Goal: Check status: Check status

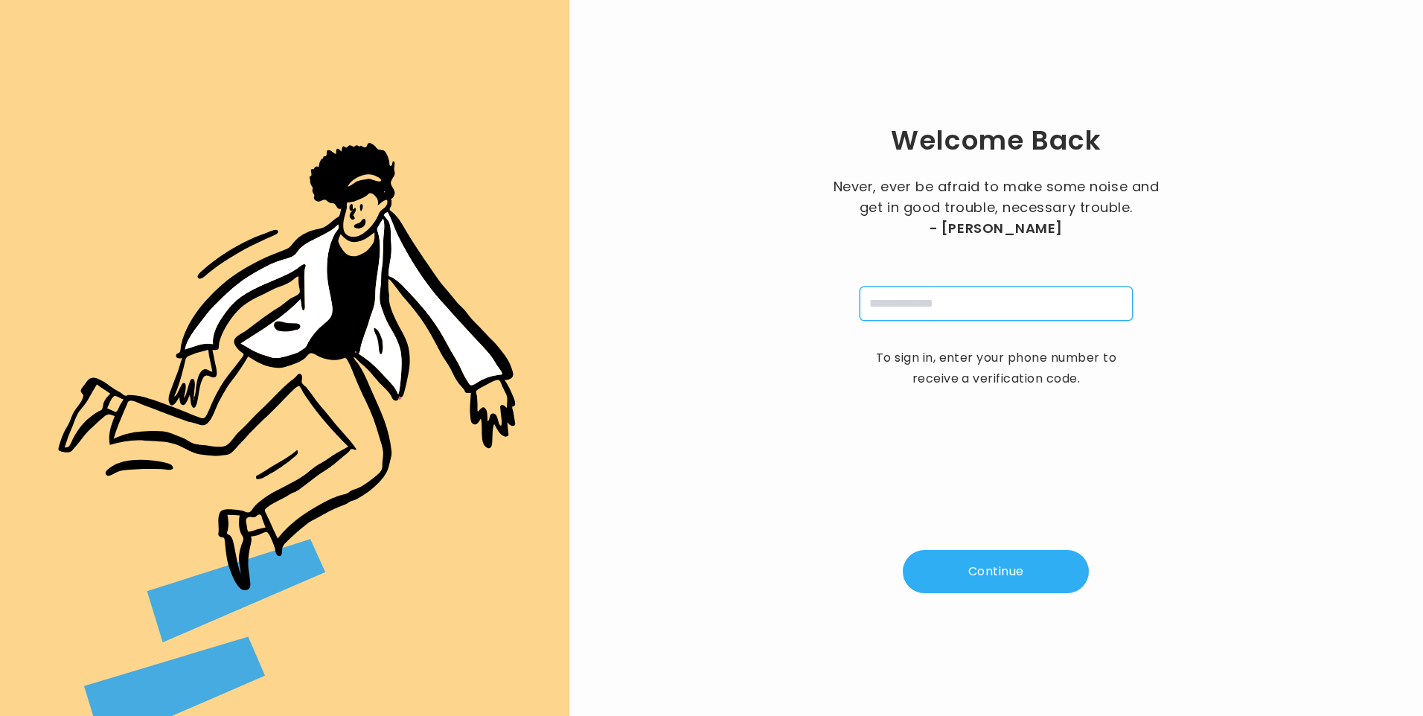
click at [895, 311] on input "tel" at bounding box center [996, 304] width 273 height 34
type input "**********"
click at [989, 583] on button "Continue" at bounding box center [996, 571] width 186 height 43
type input "*"
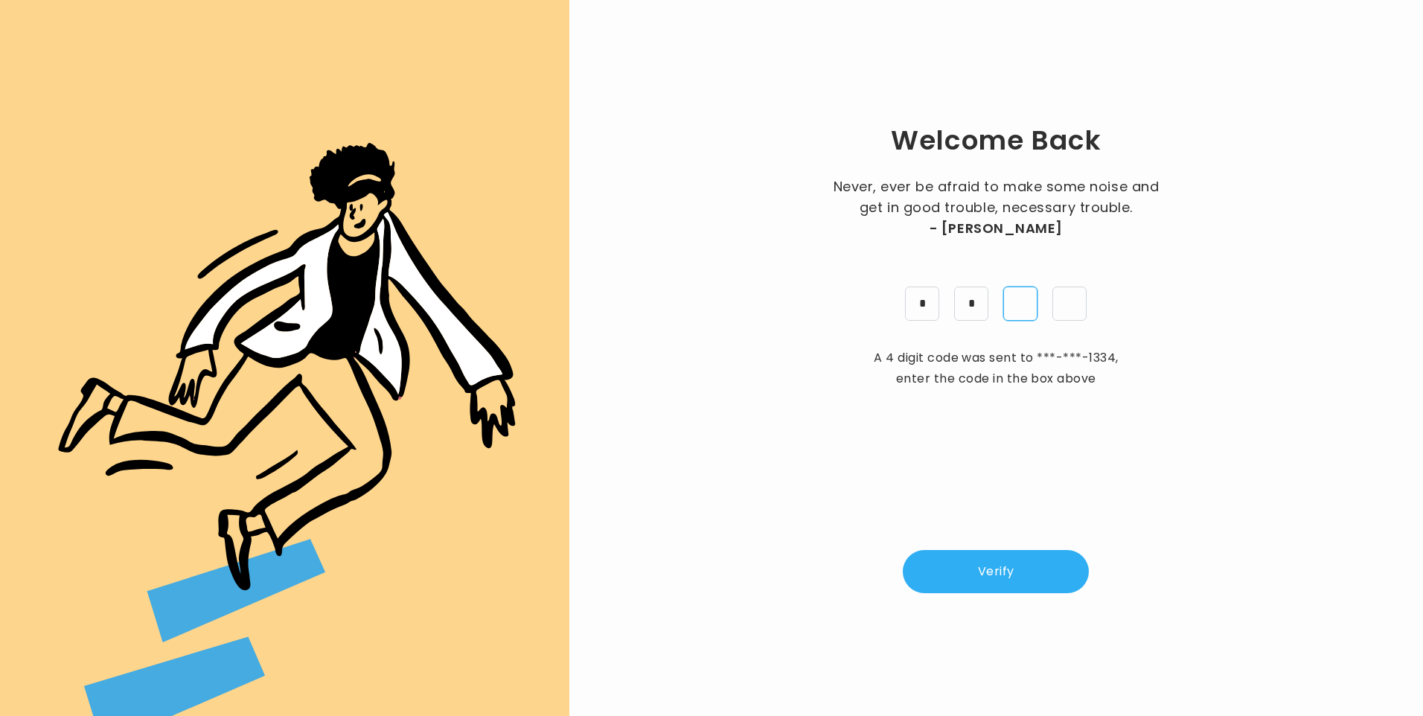
type input "*"
click at [974, 589] on button "Verify" at bounding box center [996, 571] width 186 height 43
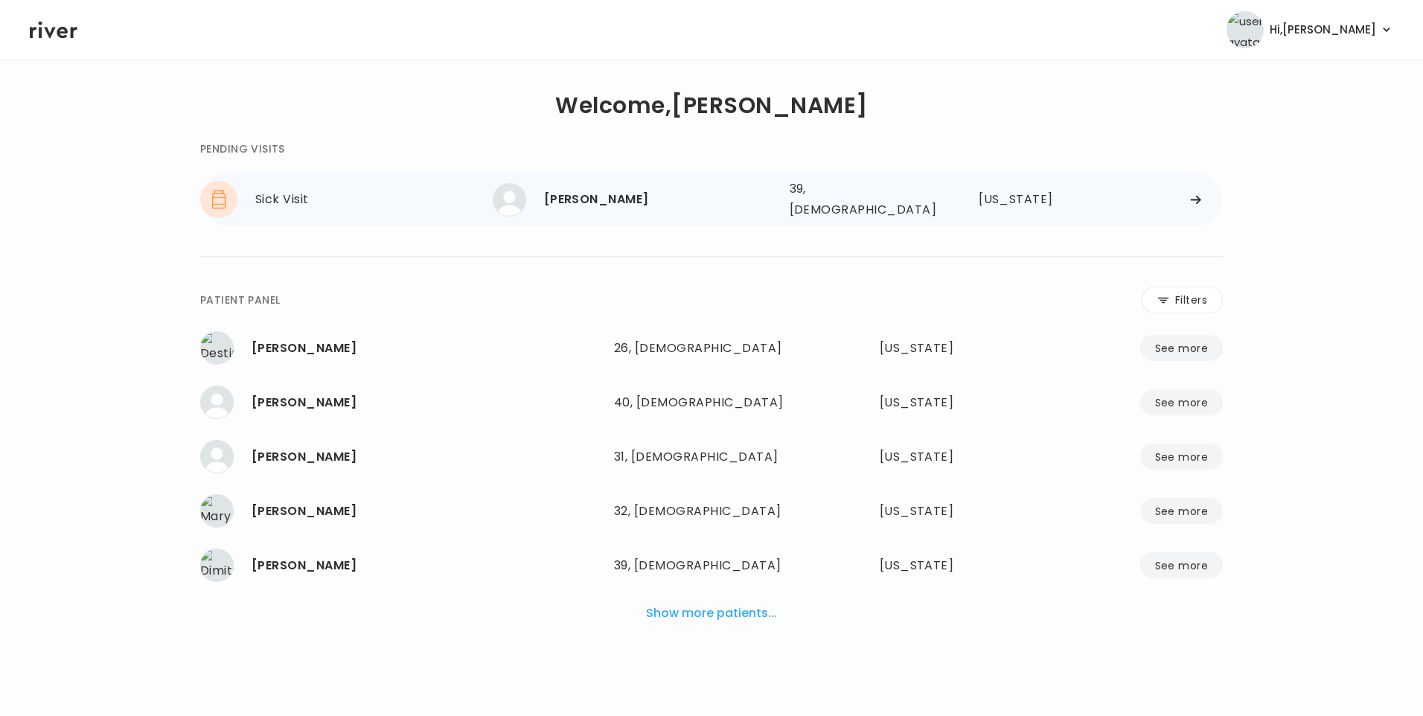
click at [604, 191] on div "[PERSON_NAME]" at bounding box center [661, 199] width 234 height 21
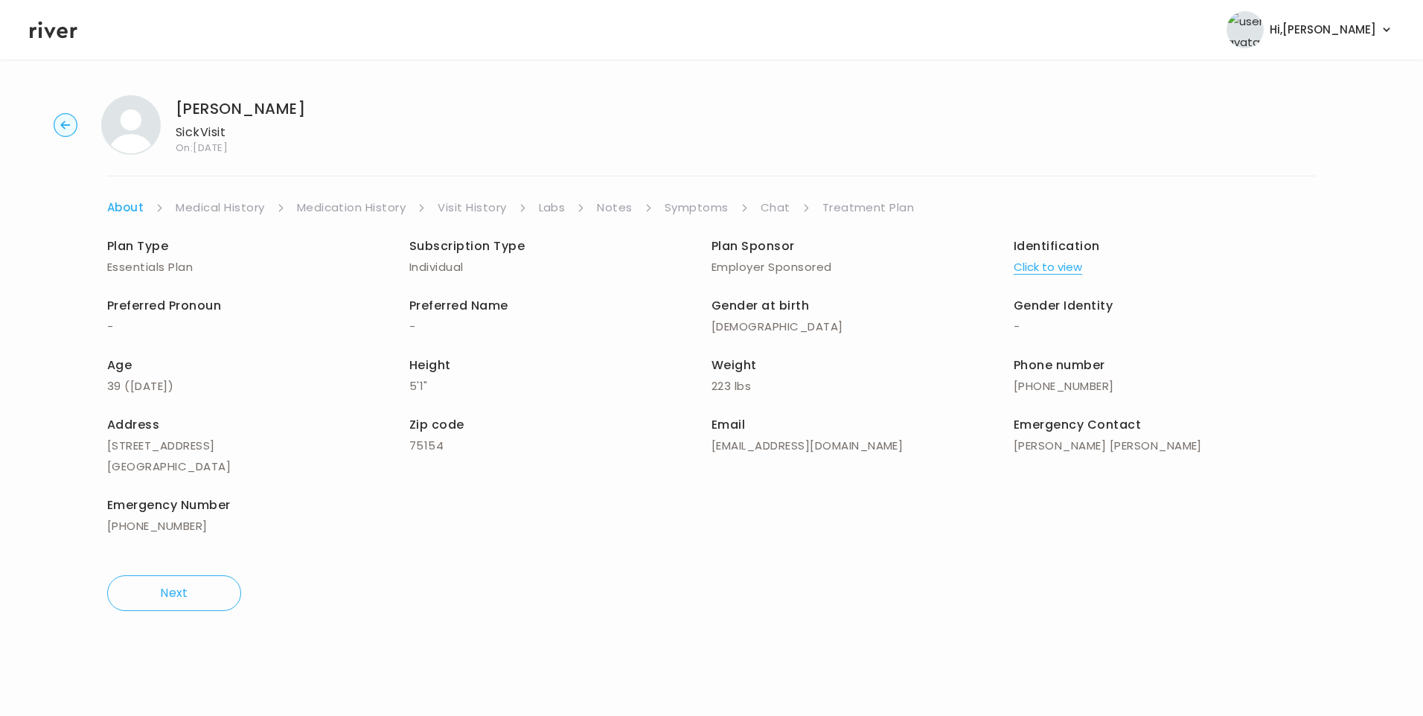
click at [774, 211] on link "Chat" at bounding box center [776, 207] width 30 height 21
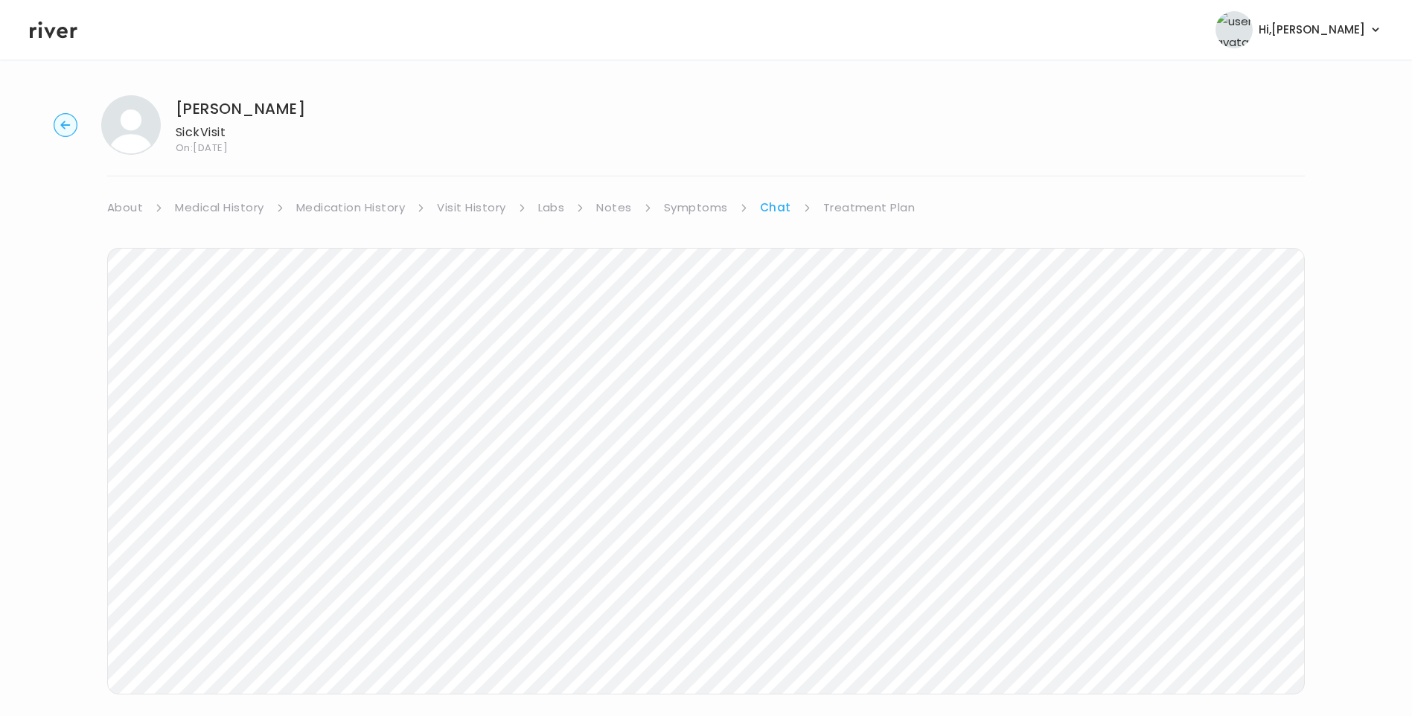
click at [857, 205] on link "Treatment Plan" at bounding box center [869, 207] width 92 height 21
click at [246, 389] on button "Update treatment notes" at bounding box center [187, 390] width 161 height 21
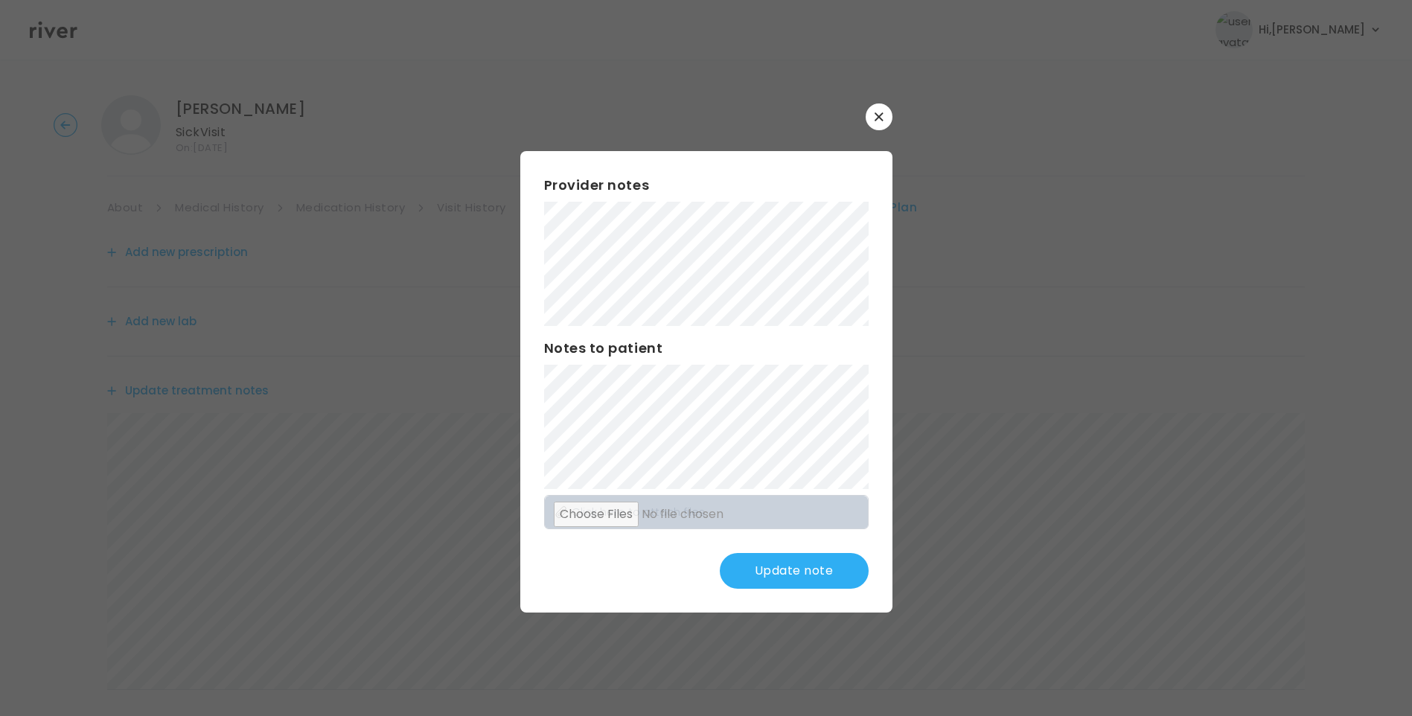
click at [794, 562] on button "Update note" at bounding box center [794, 571] width 149 height 36
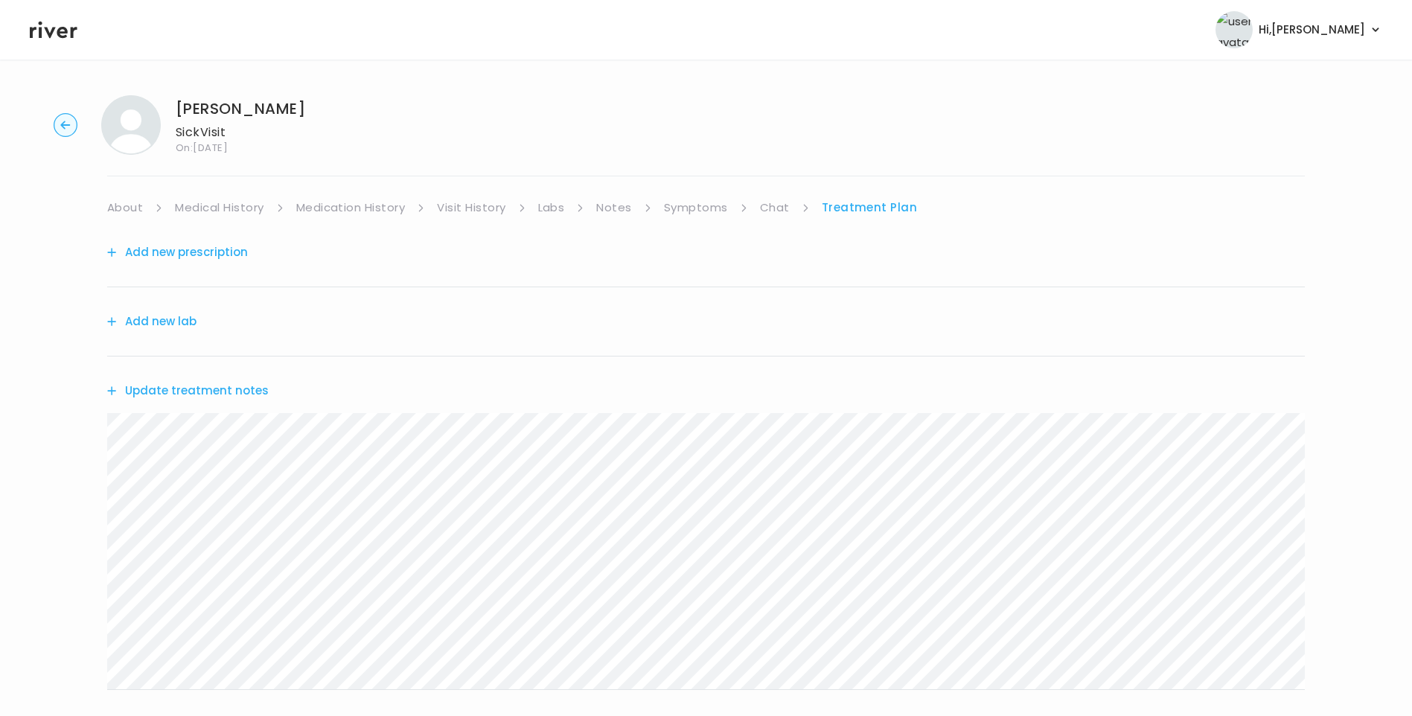
click at [784, 211] on link "Chat" at bounding box center [775, 207] width 30 height 21
click at [710, 216] on link "Symptoms" at bounding box center [696, 207] width 64 height 21
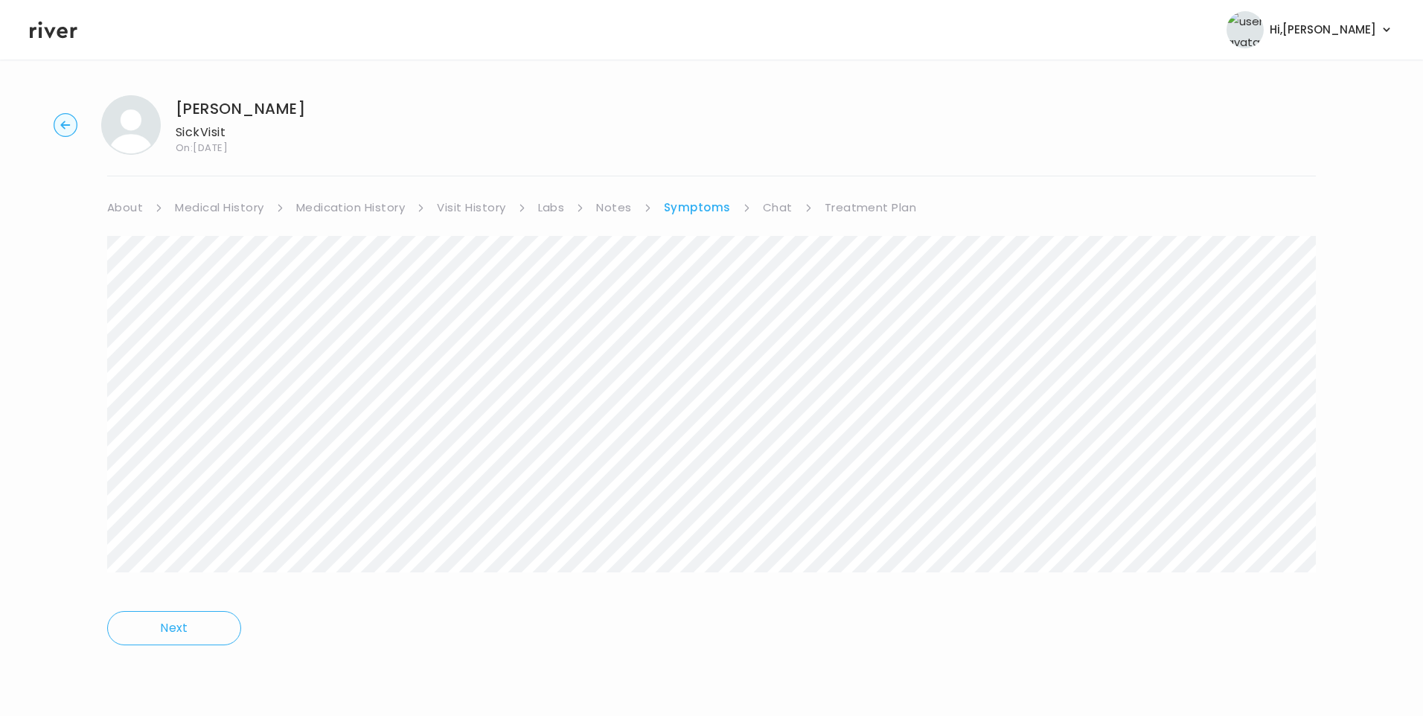
click at [784, 208] on link "Chat" at bounding box center [778, 207] width 30 height 21
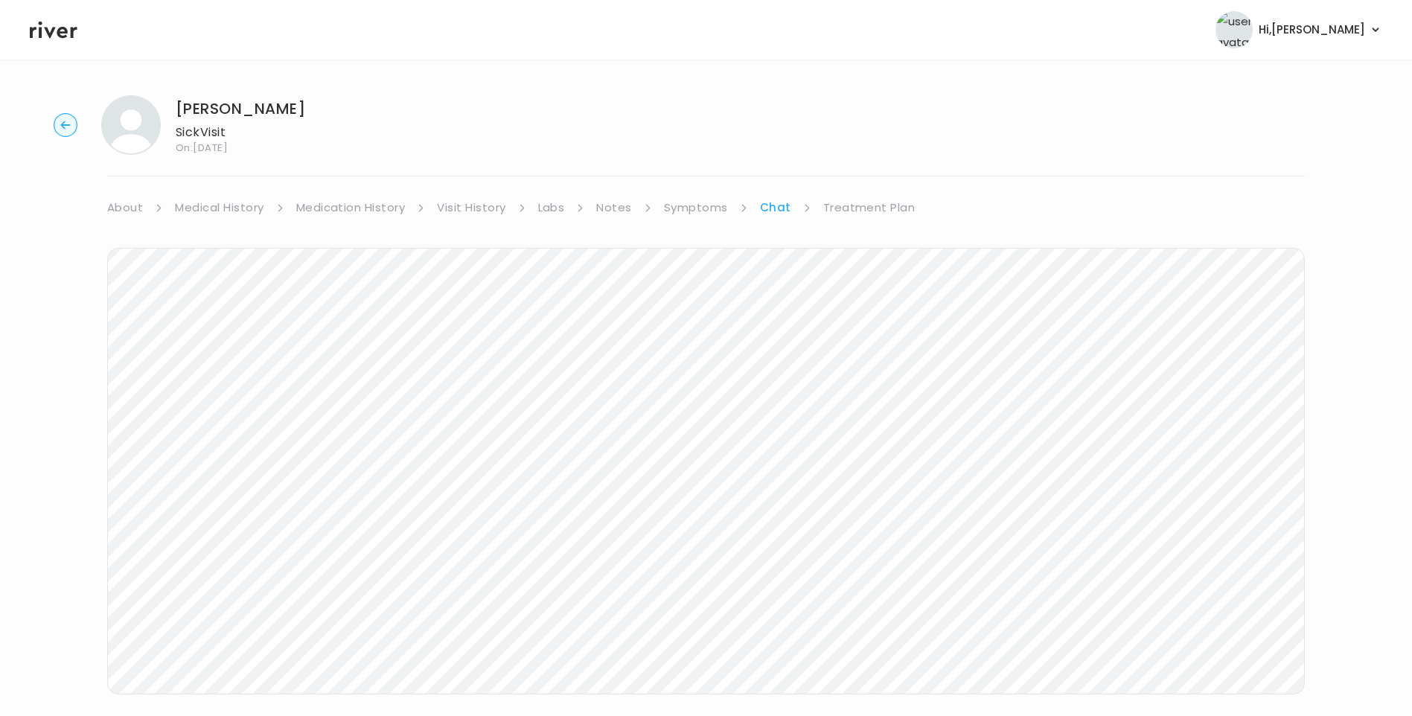
click at [223, 200] on link "Medical History" at bounding box center [219, 207] width 89 height 21
click at [771, 208] on link "Chat" at bounding box center [781, 207] width 30 height 21
click at [45, 32] on icon at bounding box center [54, 30] width 48 height 22
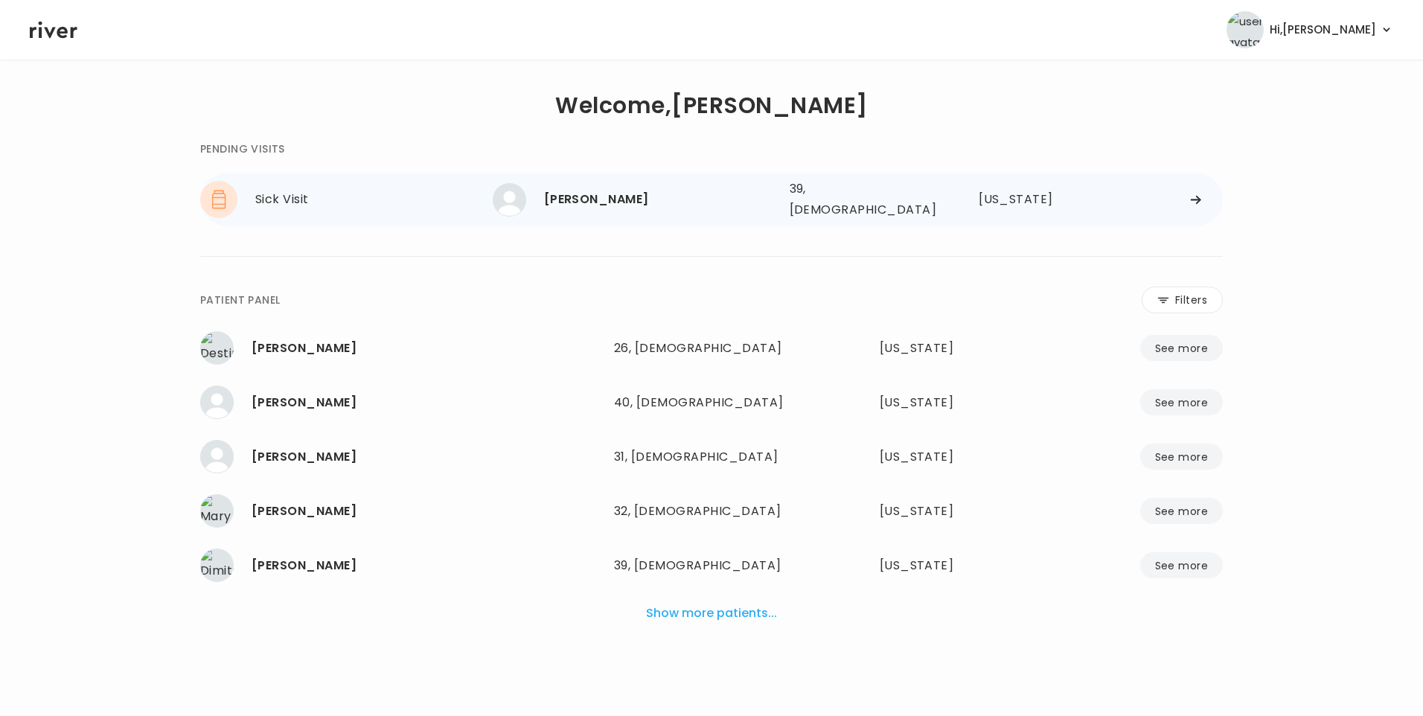
click at [582, 203] on div "[PERSON_NAME]" at bounding box center [661, 199] width 234 height 21
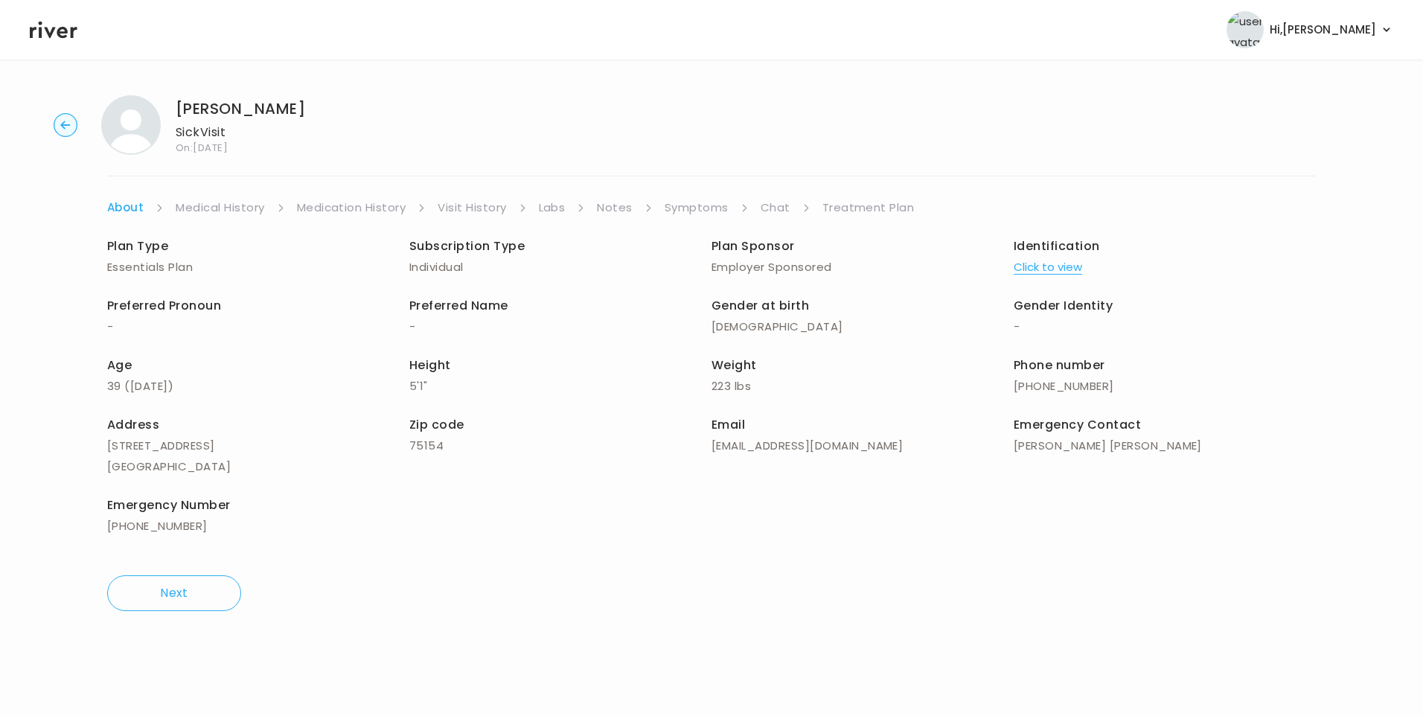
click at [481, 202] on link "Visit History" at bounding box center [472, 207] width 68 height 21
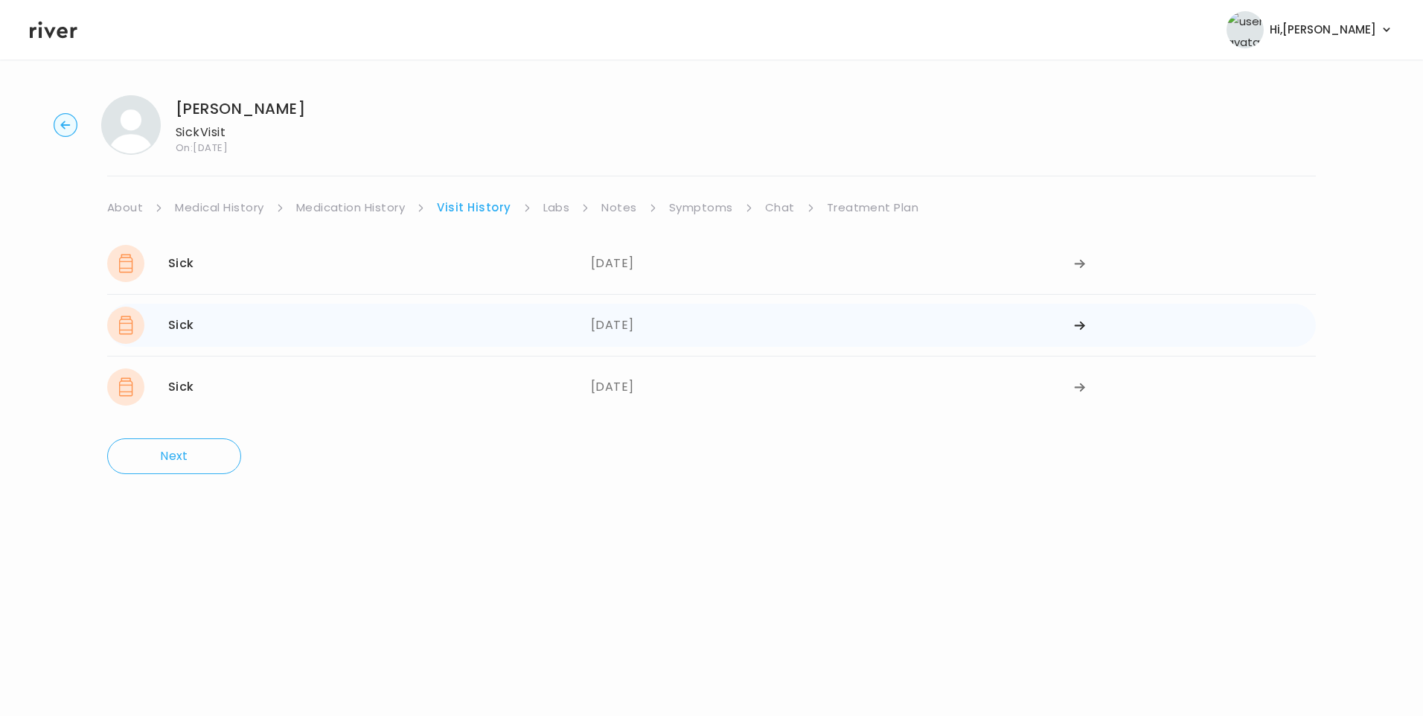
click at [423, 343] on div "Sick [DATE]" at bounding box center [349, 325] width 484 height 37
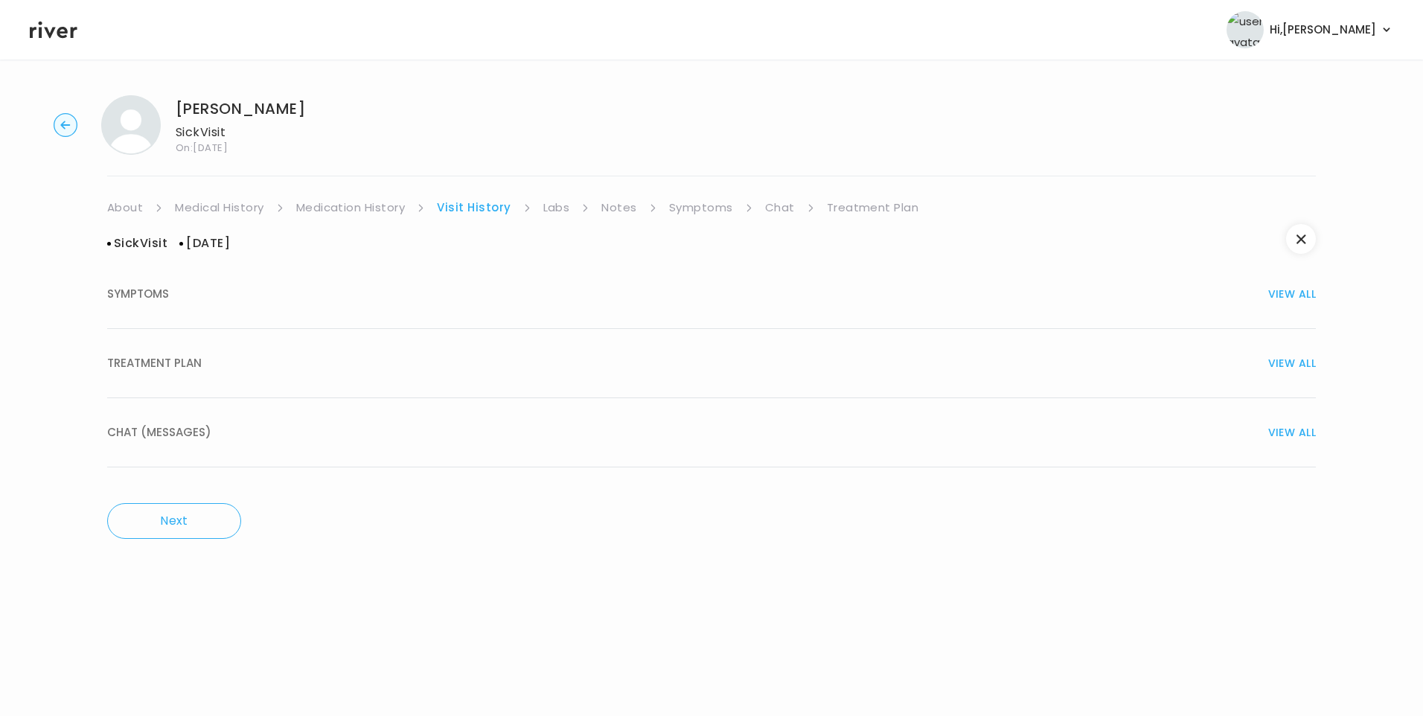
click at [240, 377] on button "TREATMENT PLAN VIEW ALL" at bounding box center [711, 363] width 1209 height 69
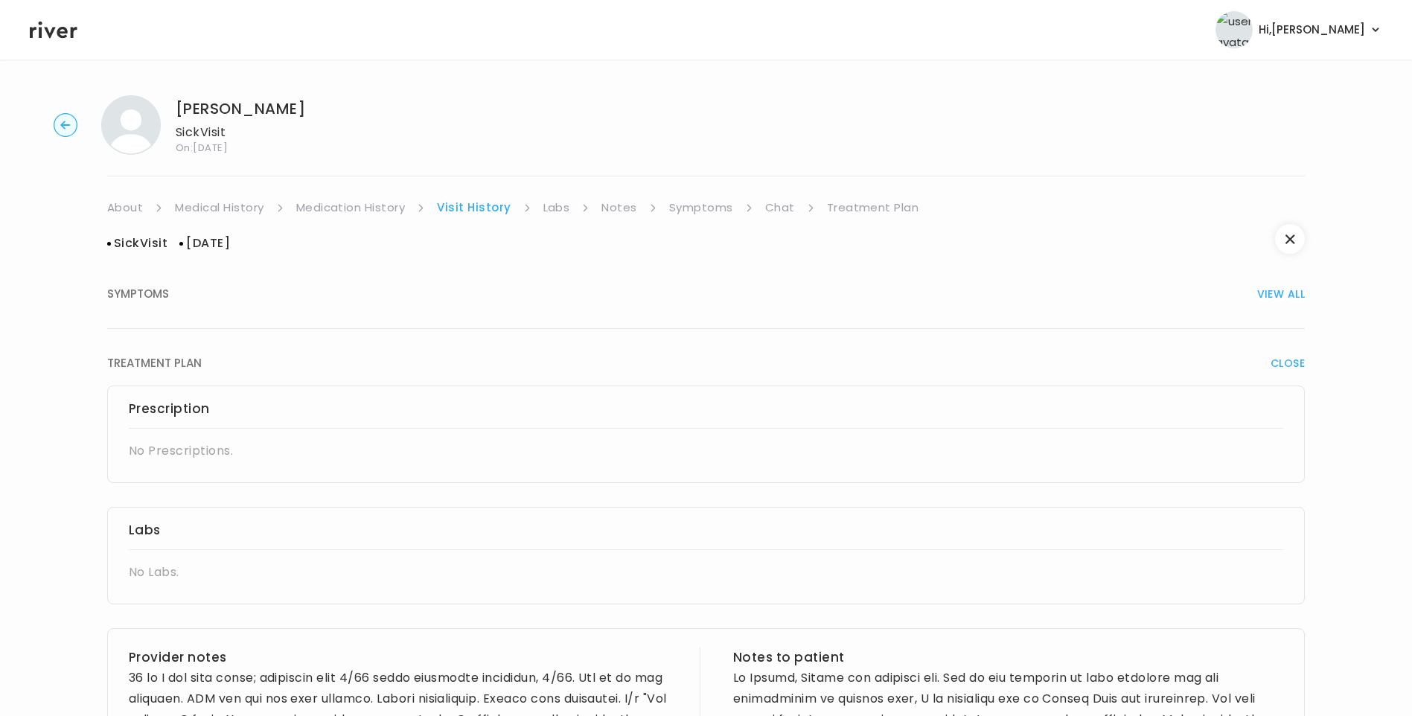
scroll to position [612, 0]
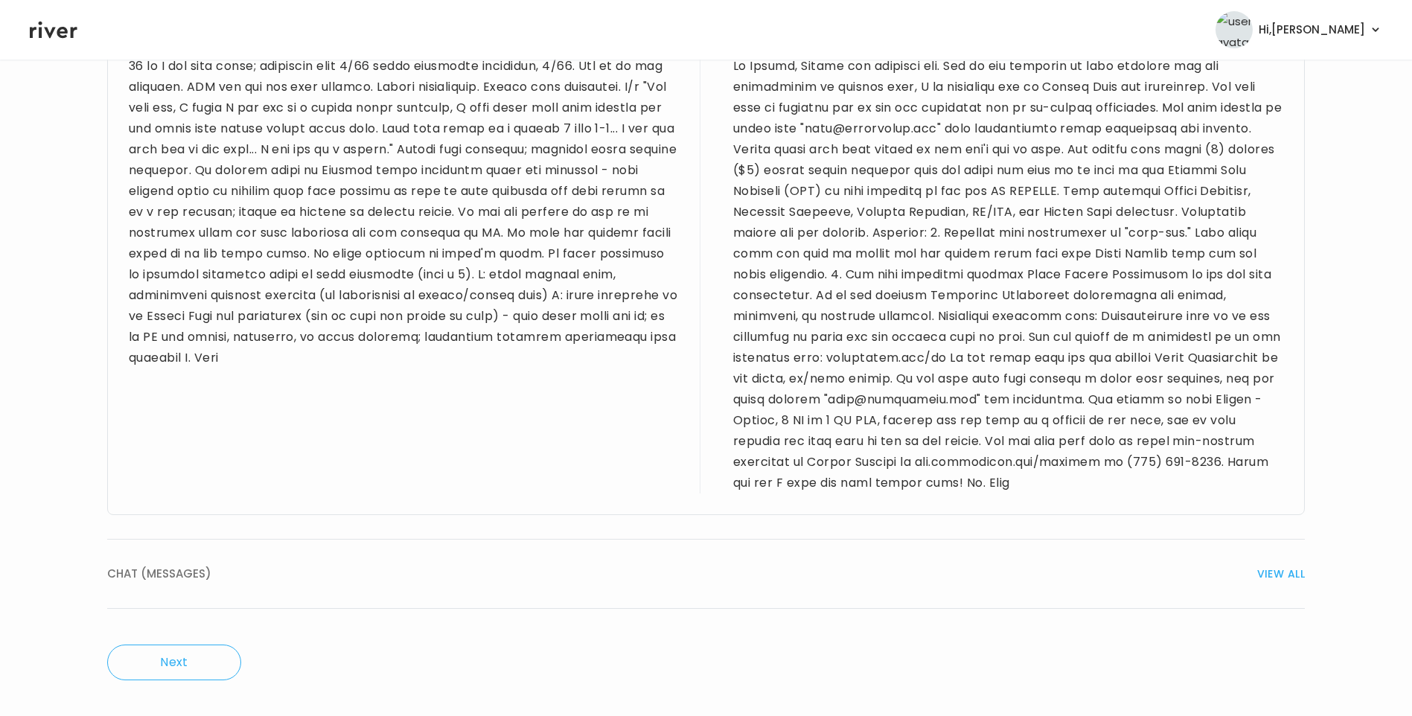
click at [185, 569] on span "CHAT (MESSAGES)" at bounding box center [159, 573] width 104 height 21
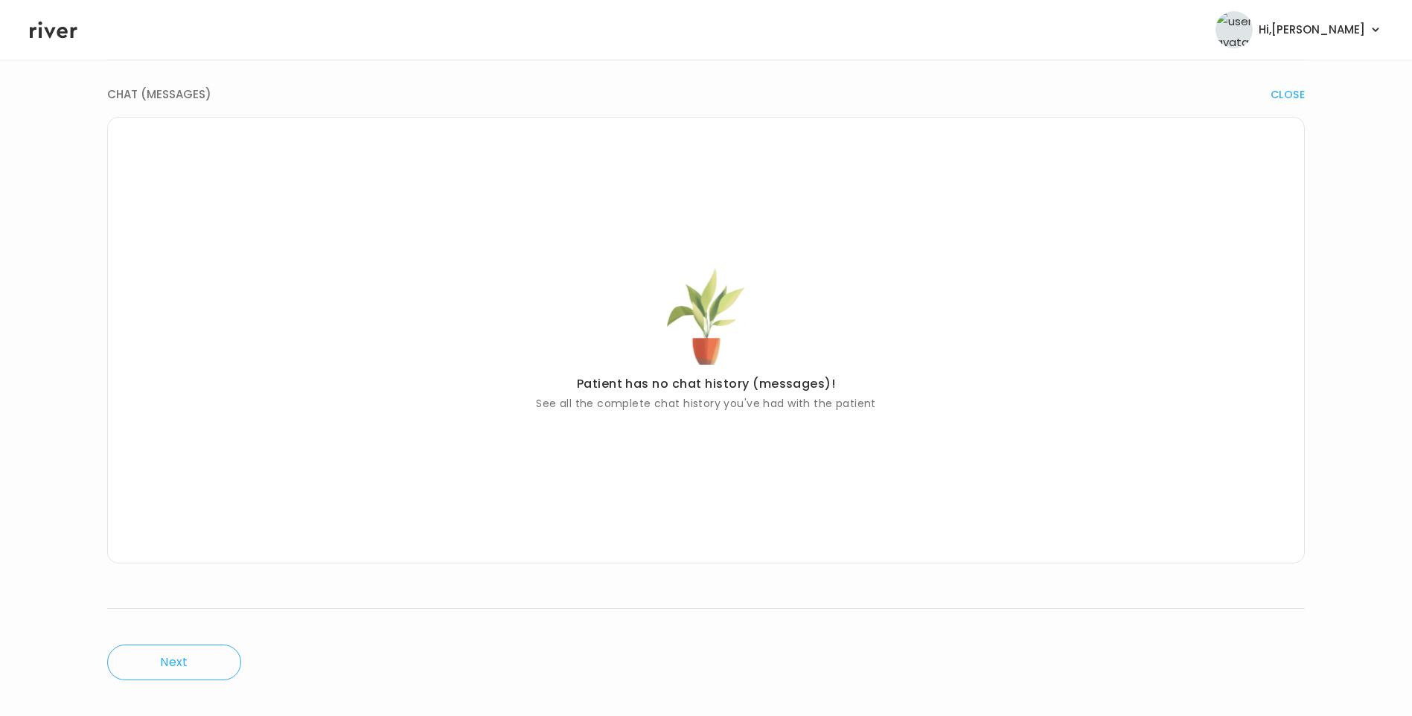
scroll to position [0, 0]
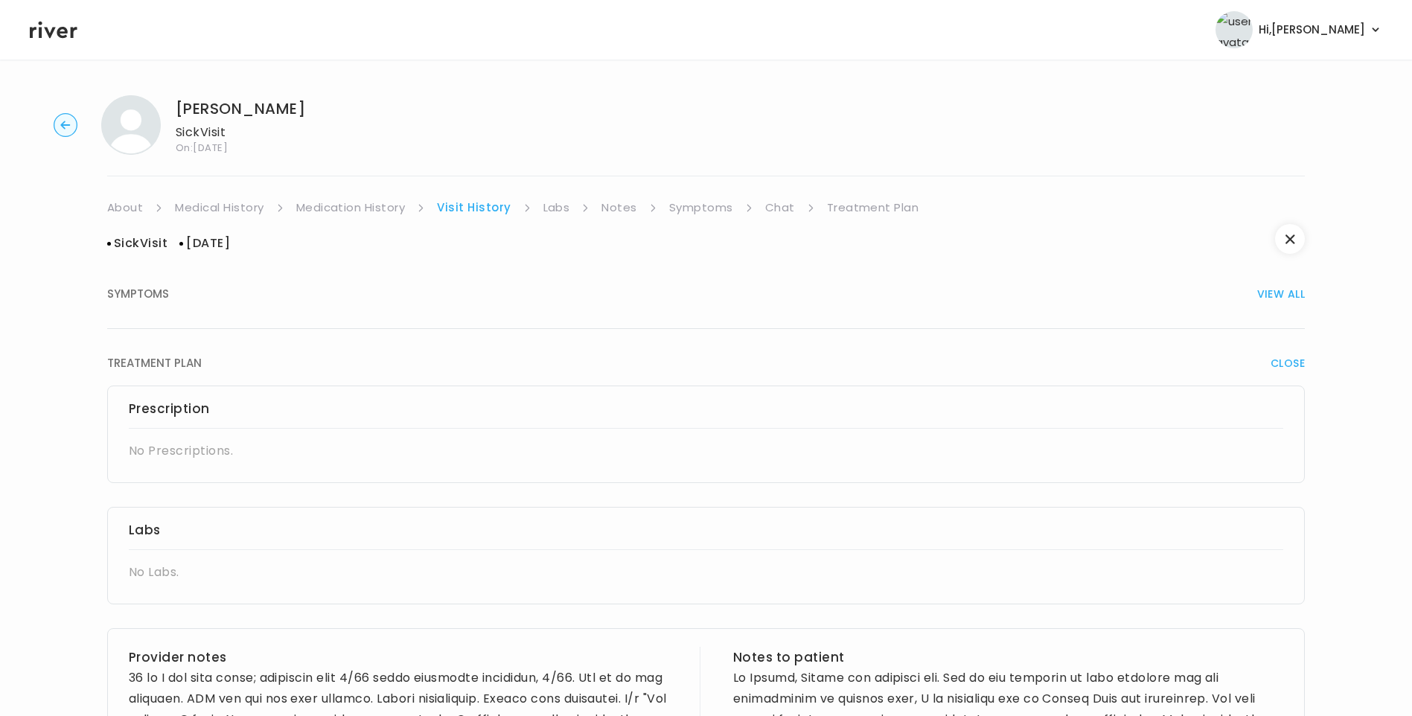
click at [361, 199] on link "Medication History" at bounding box center [350, 207] width 109 height 21
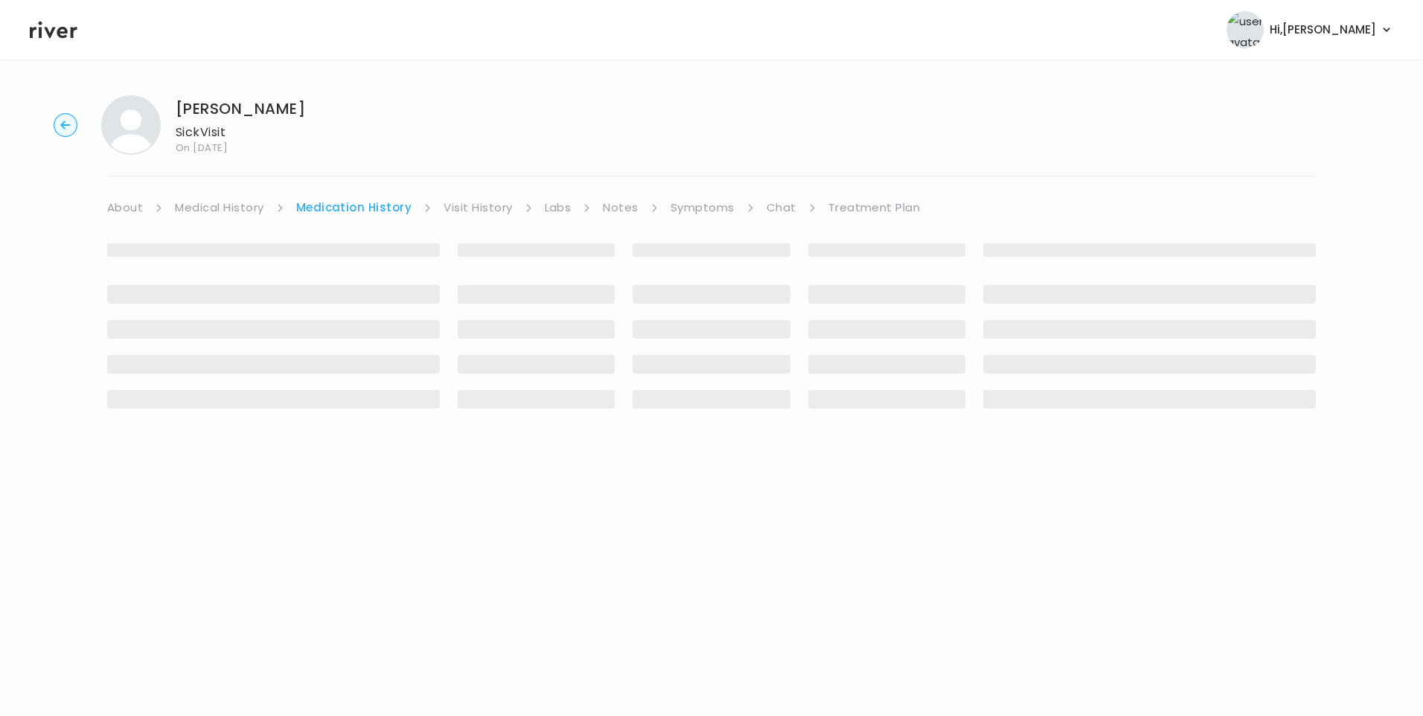
click at [469, 213] on link "Visit History" at bounding box center [478, 207] width 68 height 21
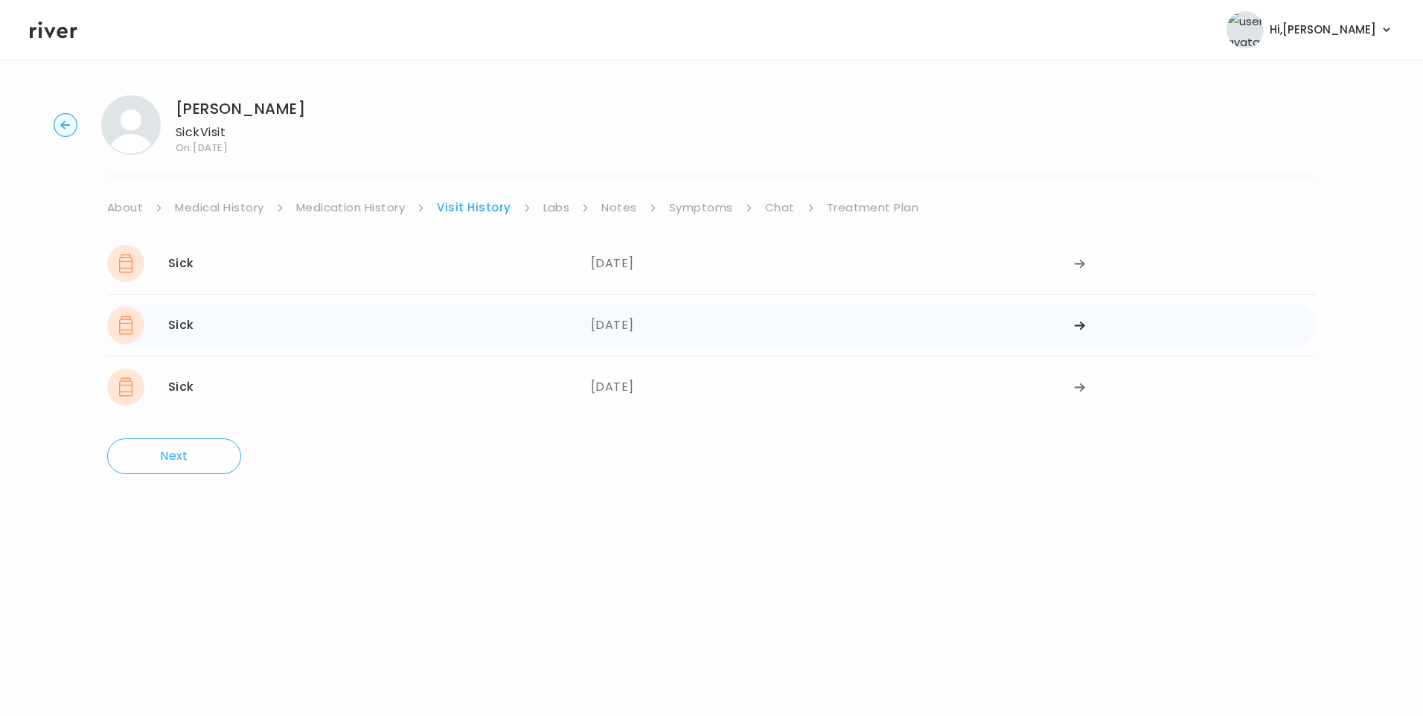
click at [326, 338] on div "Sick [DATE]" at bounding box center [349, 325] width 484 height 37
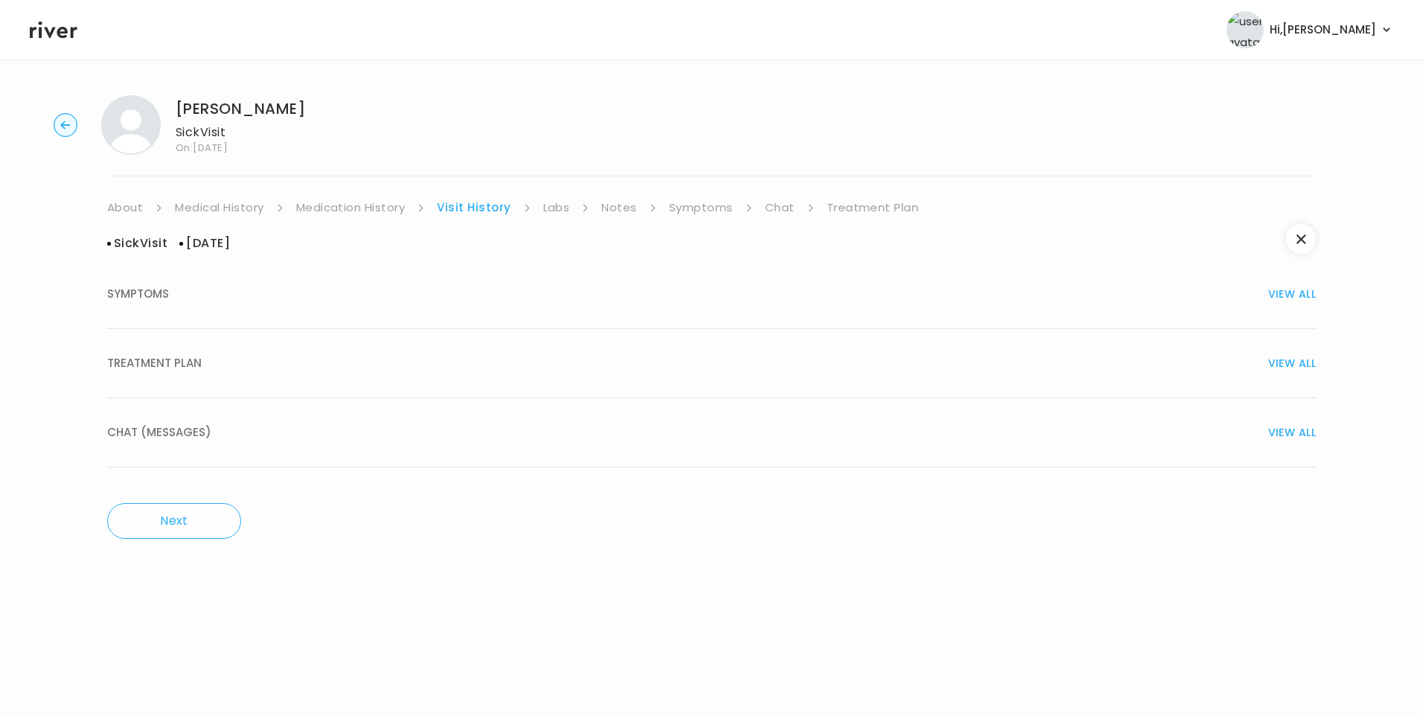
drag, startPoint x: 197, startPoint y: 371, endPoint x: 234, endPoint y: 374, distance: 37.3
click at [198, 371] on span "TREATMENT PLAN" at bounding box center [154, 363] width 95 height 21
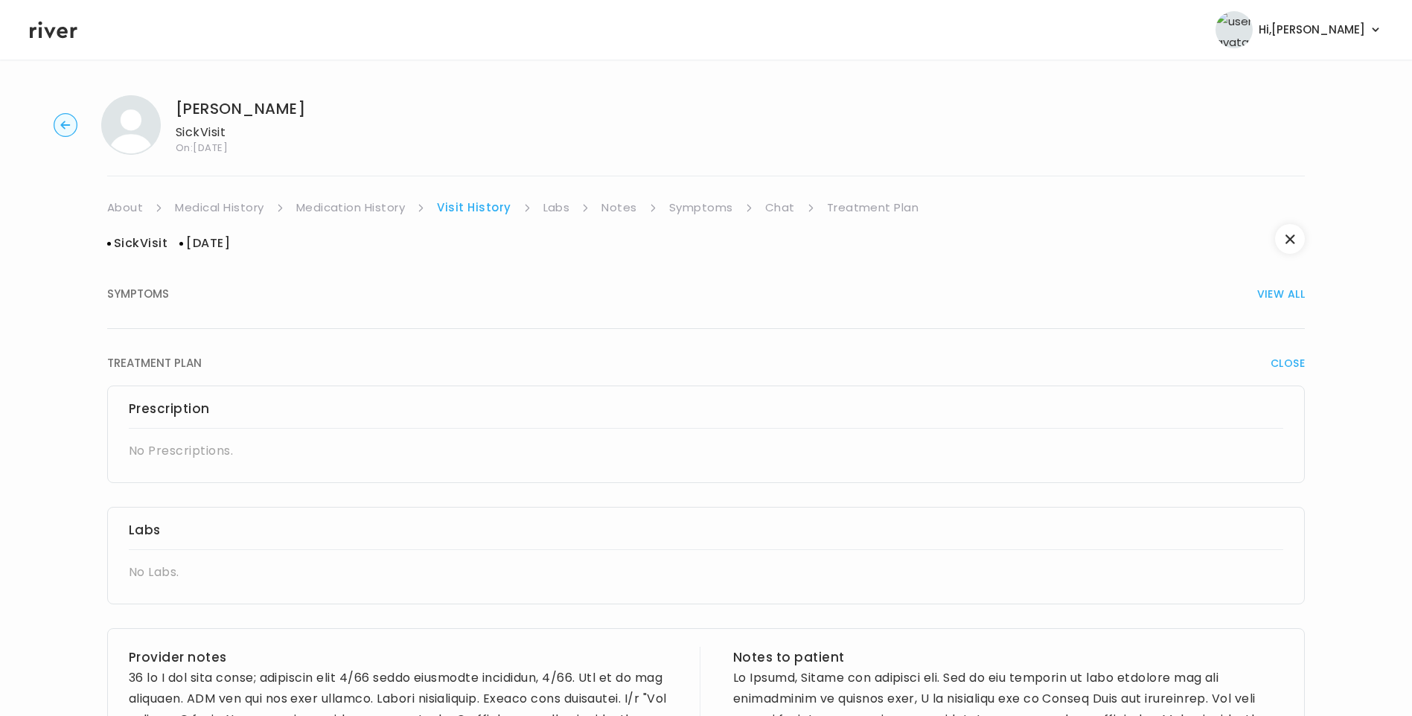
scroll to position [612, 0]
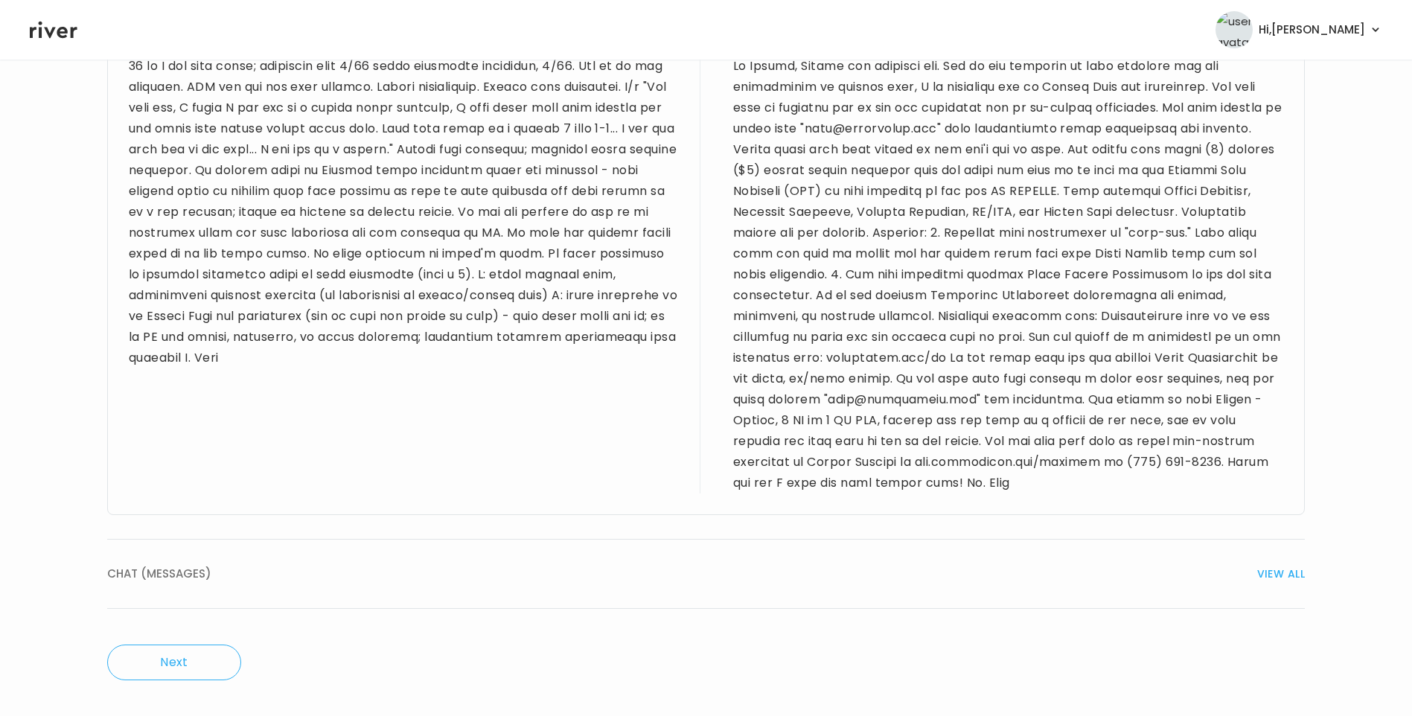
click at [214, 566] on div "CHAT (MESSAGES) VIEW ALL" at bounding box center [705, 573] width 1197 height 21
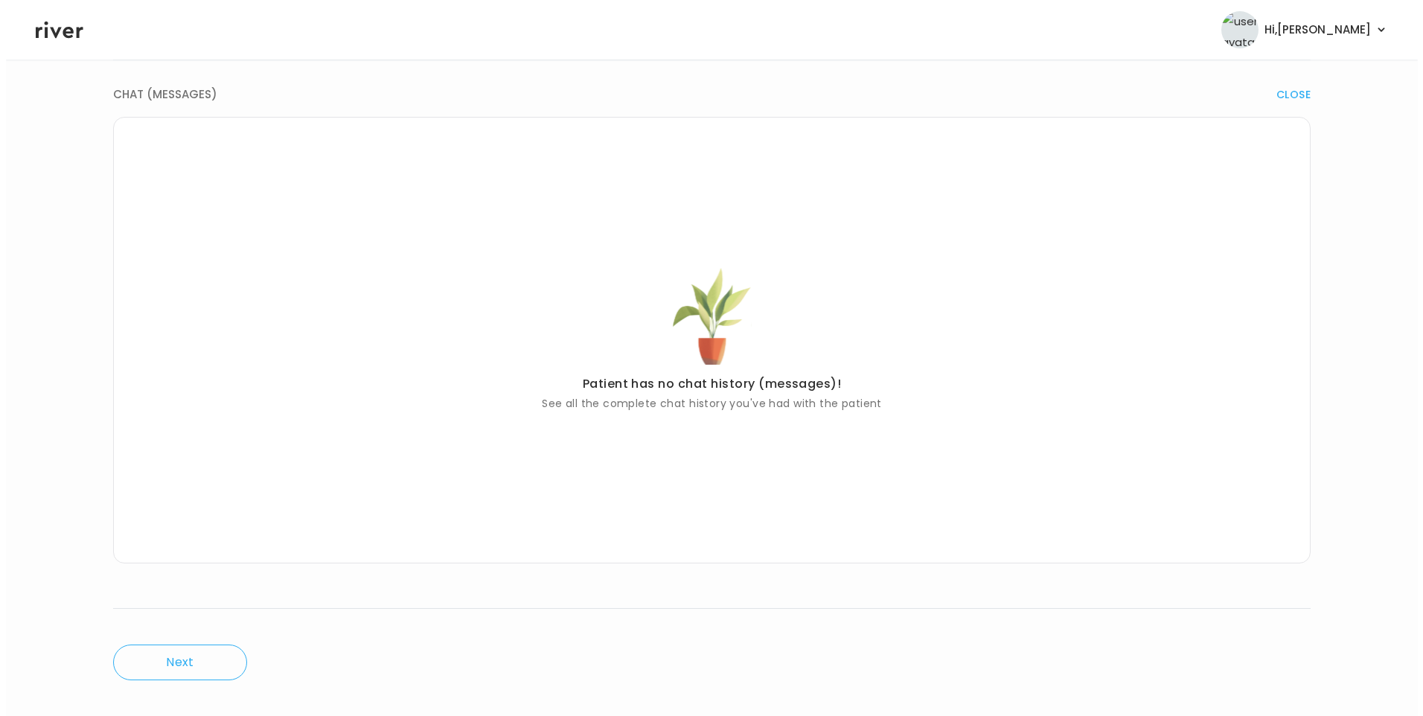
scroll to position [0, 0]
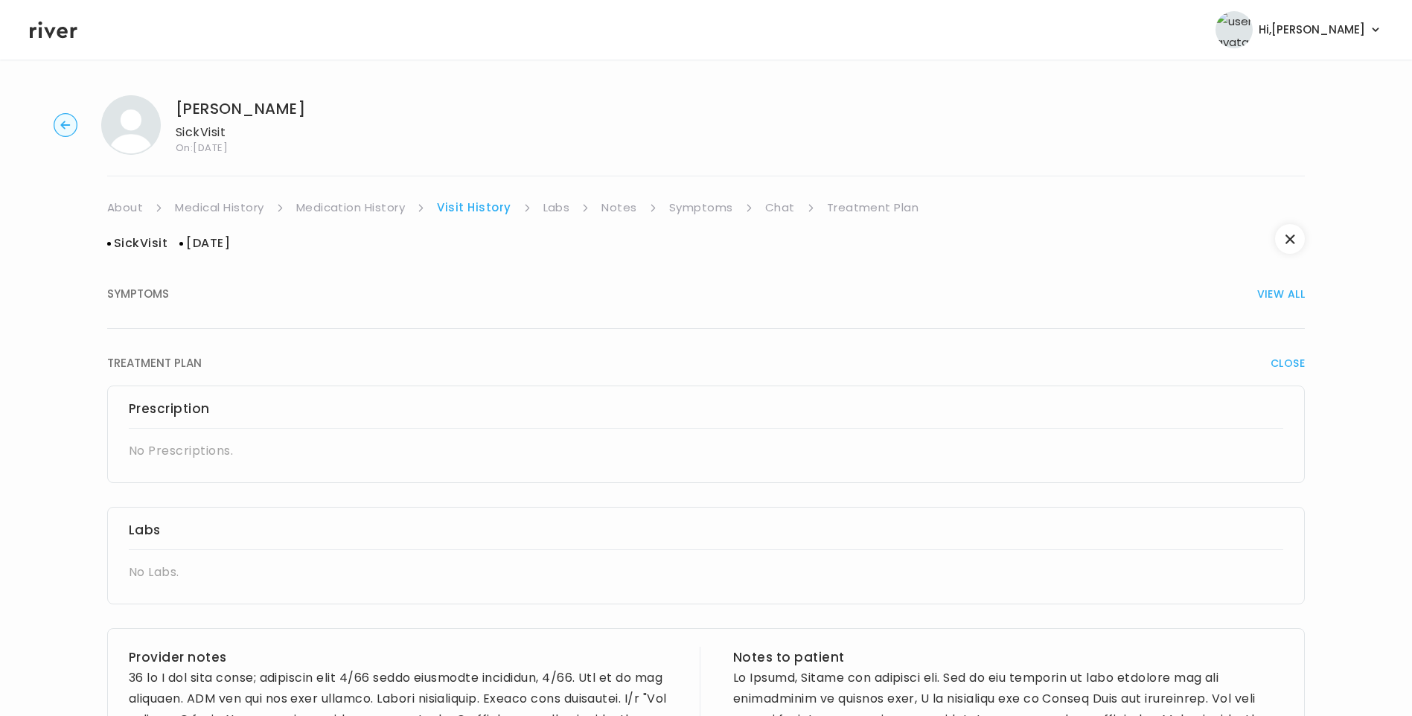
drag, startPoint x: 345, startPoint y: 205, endPoint x: 416, endPoint y: 217, distance: 71.7
click at [346, 205] on link "Medication History" at bounding box center [350, 207] width 109 height 21
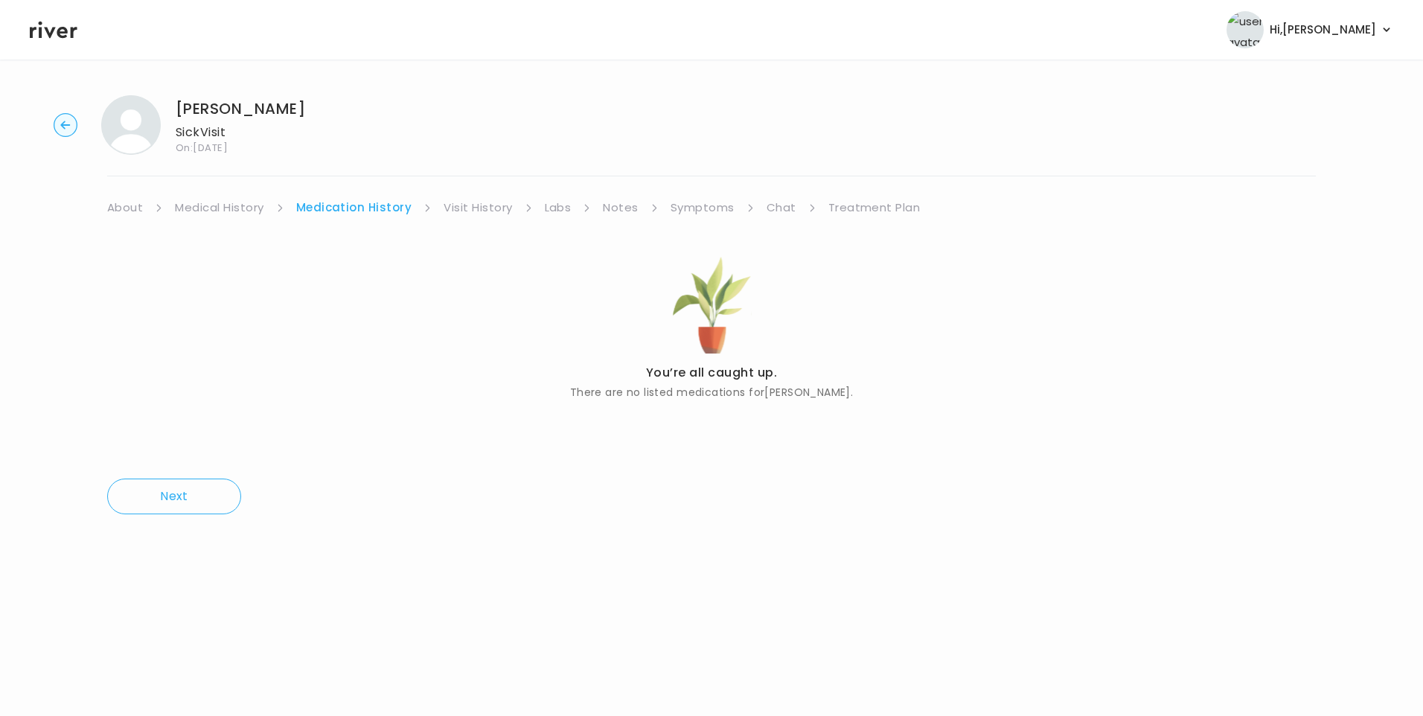
click at [464, 222] on div "You’re all caught up. There are no listed medications for [PERSON_NAME] . Next" at bounding box center [711, 376] width 1209 height 317
click at [476, 218] on div "You’re all caught up. There are no listed medications for [PERSON_NAME] . Next" at bounding box center [711, 376] width 1209 height 317
click at [775, 210] on link "Chat" at bounding box center [781, 207] width 30 height 21
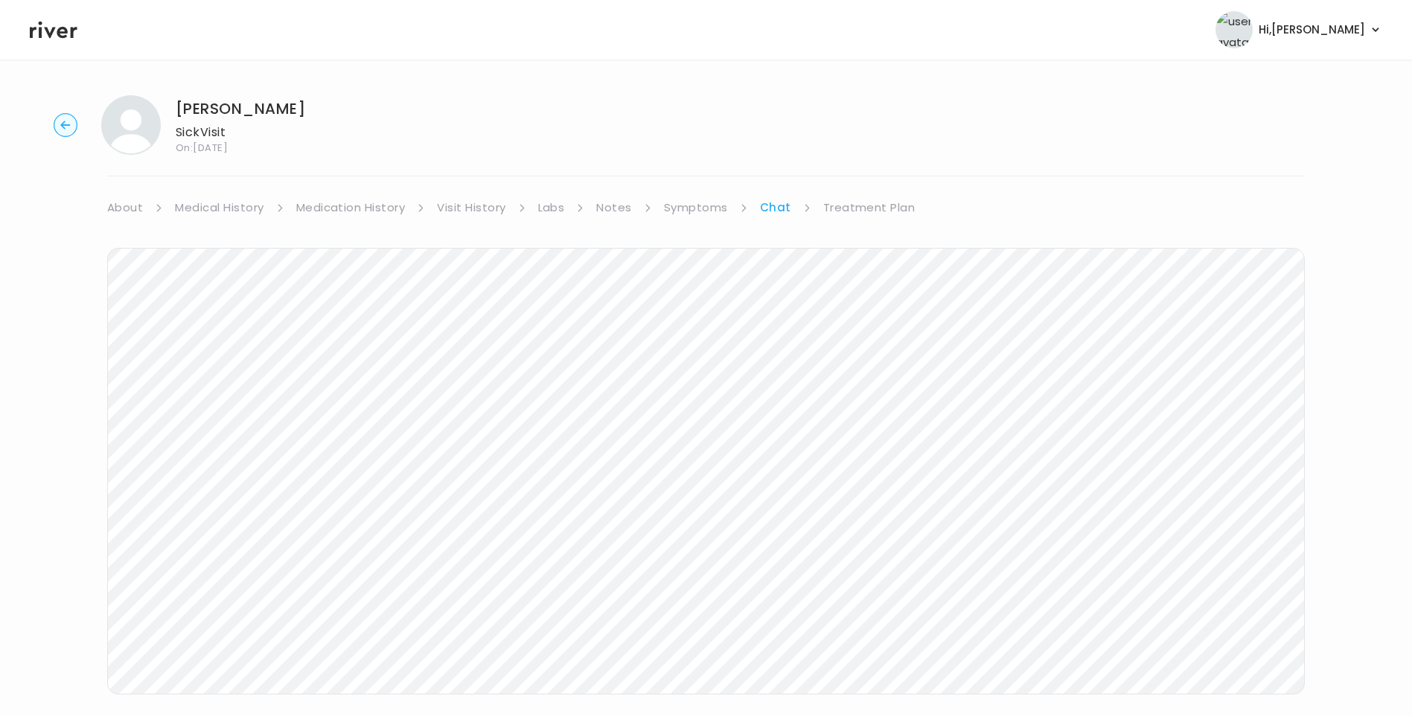
click at [58, 36] on icon at bounding box center [54, 30] width 48 height 22
